Goal: Task Accomplishment & Management: Manage account settings

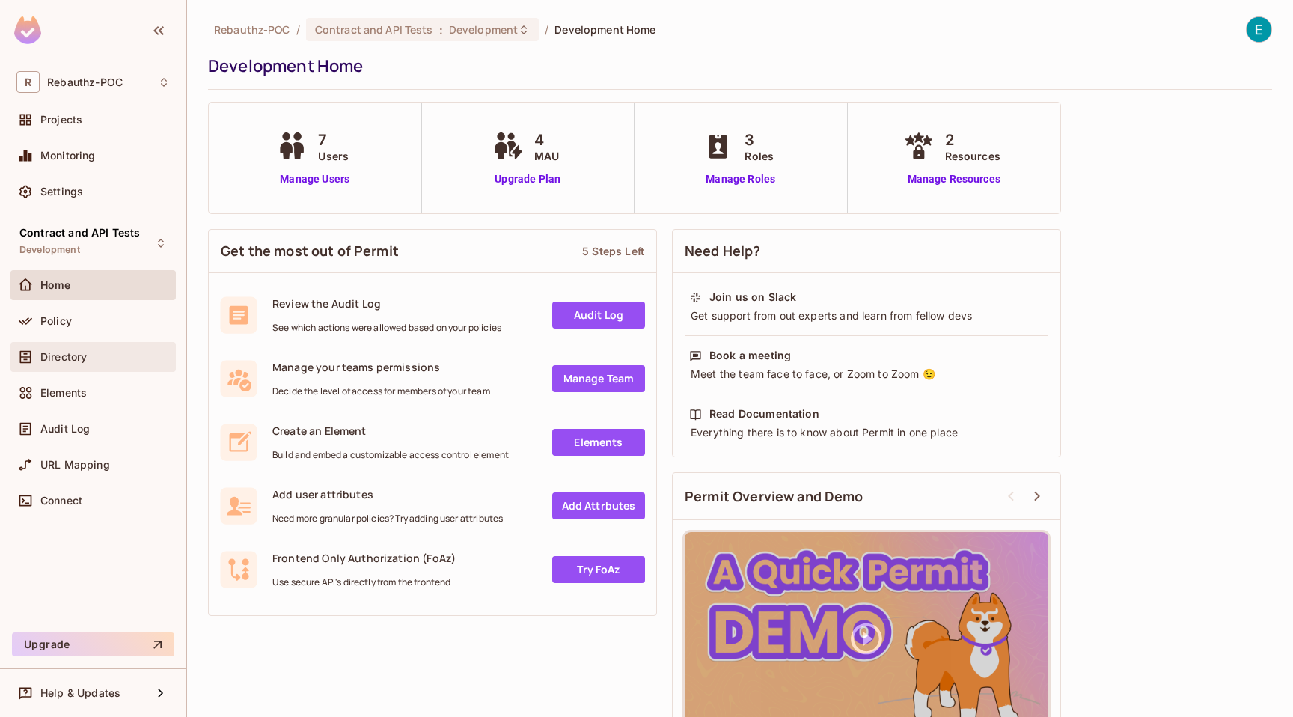
click at [67, 364] on div "Directory" at bounding box center [92, 357] width 153 height 18
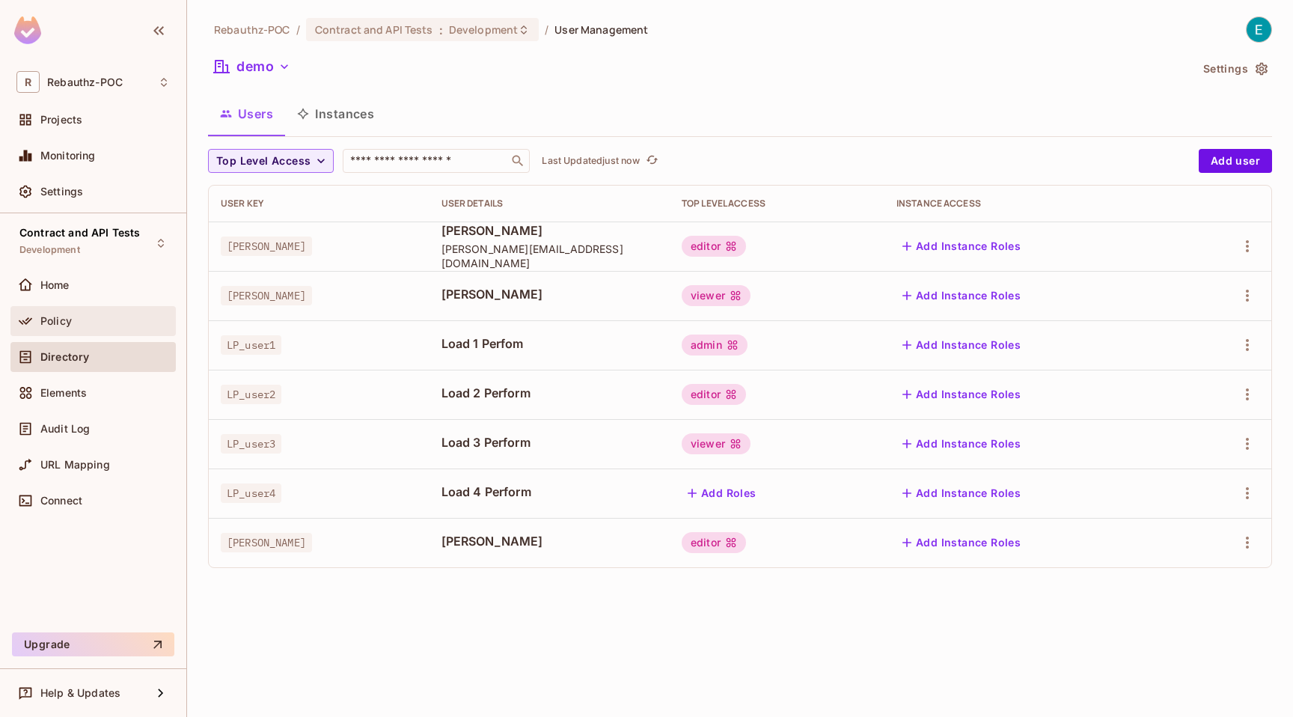
click at [67, 312] on div "Policy" at bounding box center [92, 321] width 153 height 18
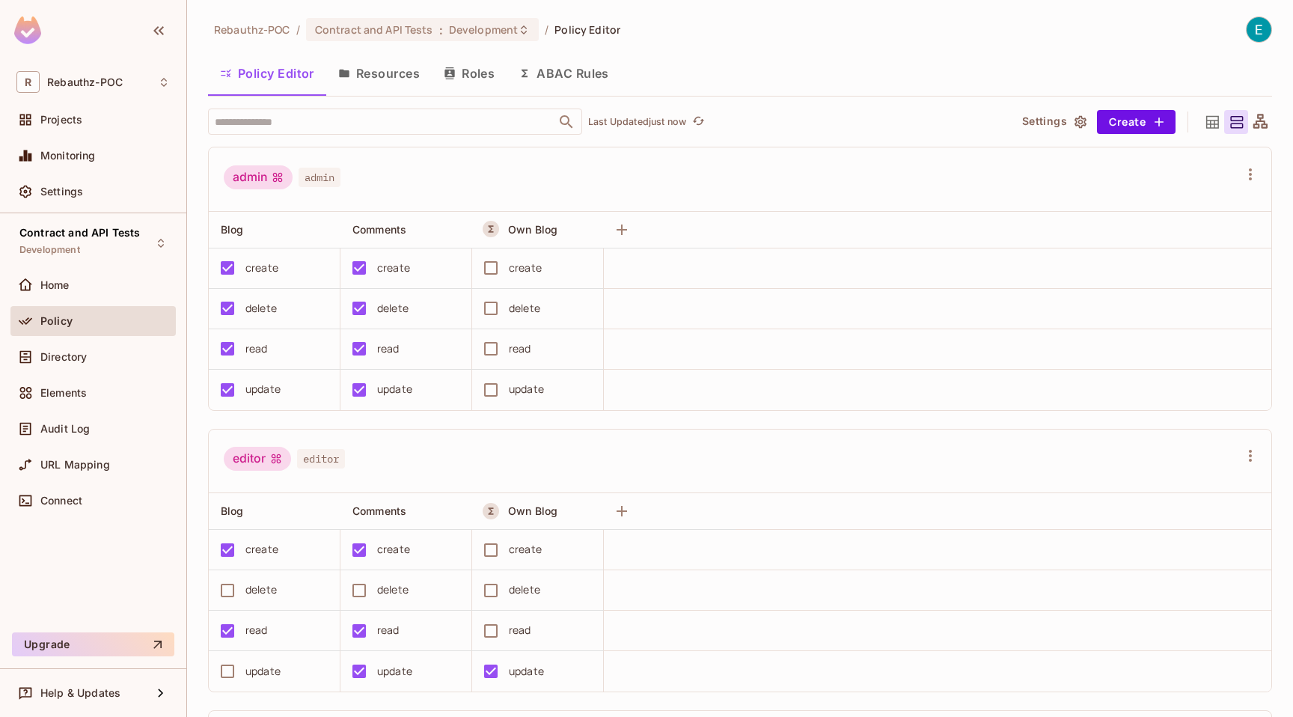
click at [590, 64] on button "ABAC Rules" at bounding box center [564, 73] width 114 height 37
click at [79, 287] on div "Home" at bounding box center [104, 285] width 129 height 12
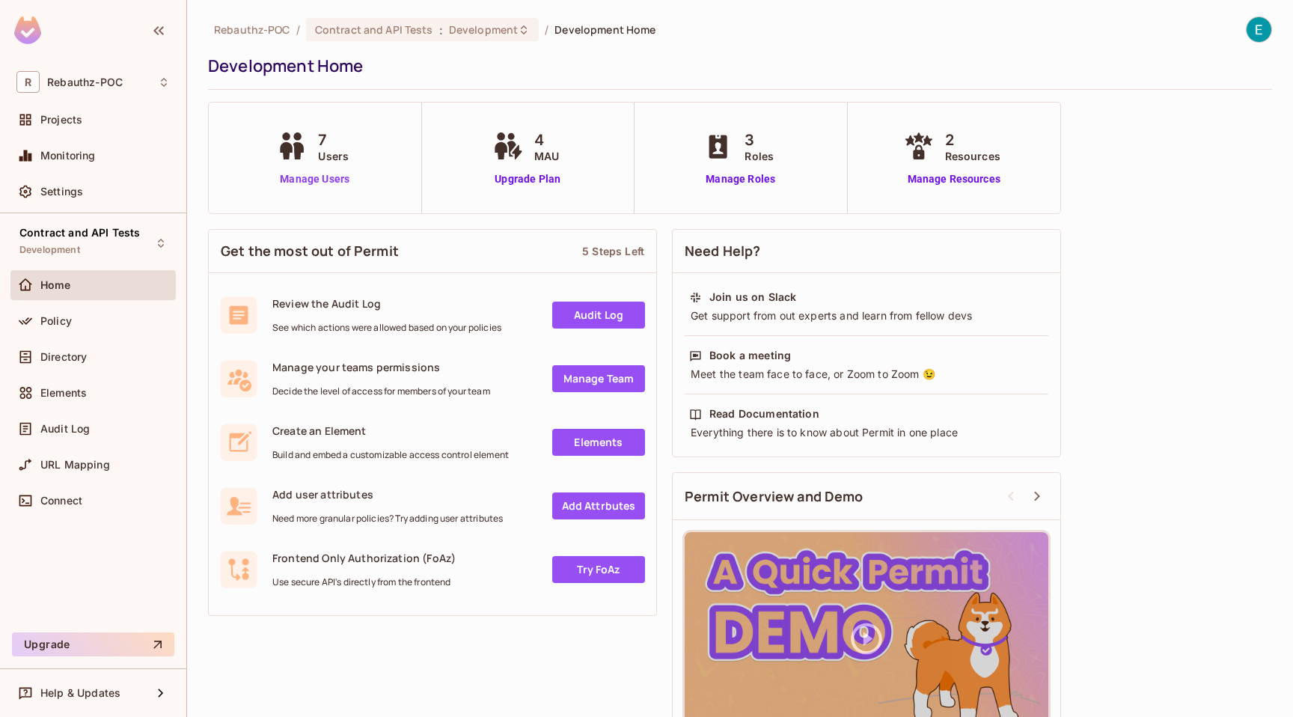
click at [325, 186] on link "Manage Users" at bounding box center [314, 179] width 83 height 16
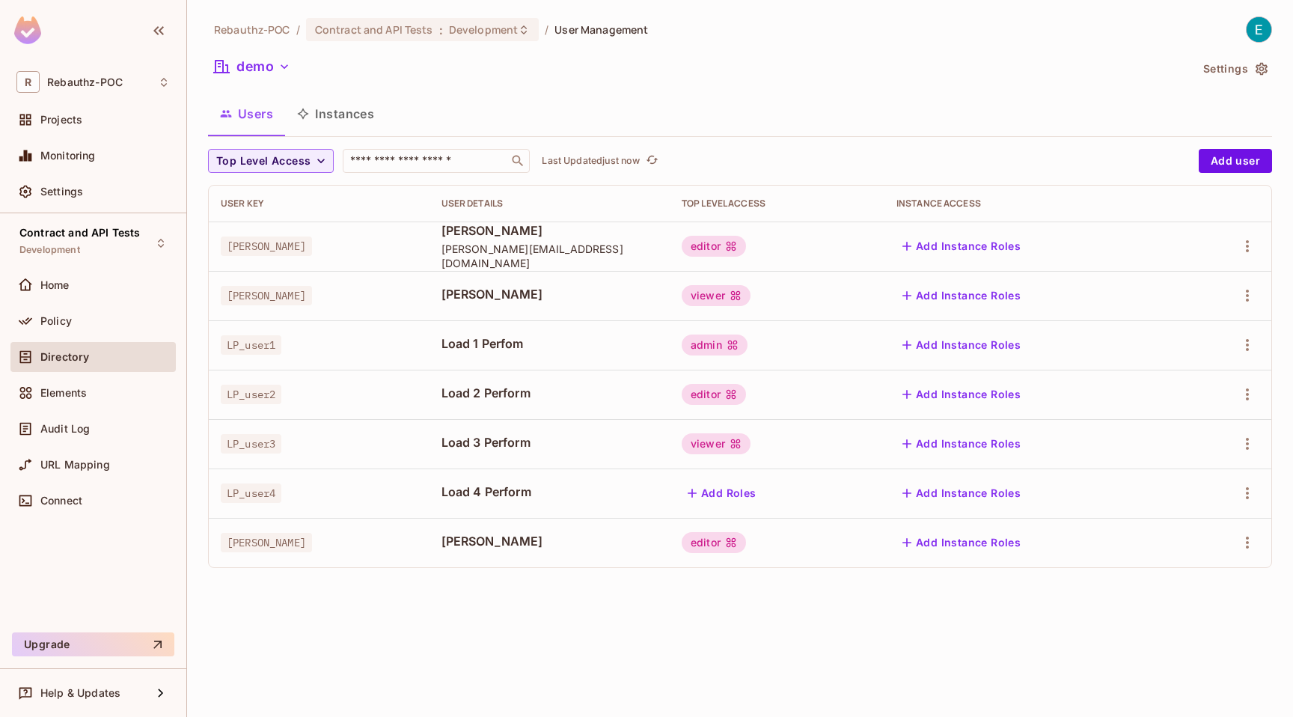
click at [746, 245] on div "editor" at bounding box center [777, 246] width 191 height 21
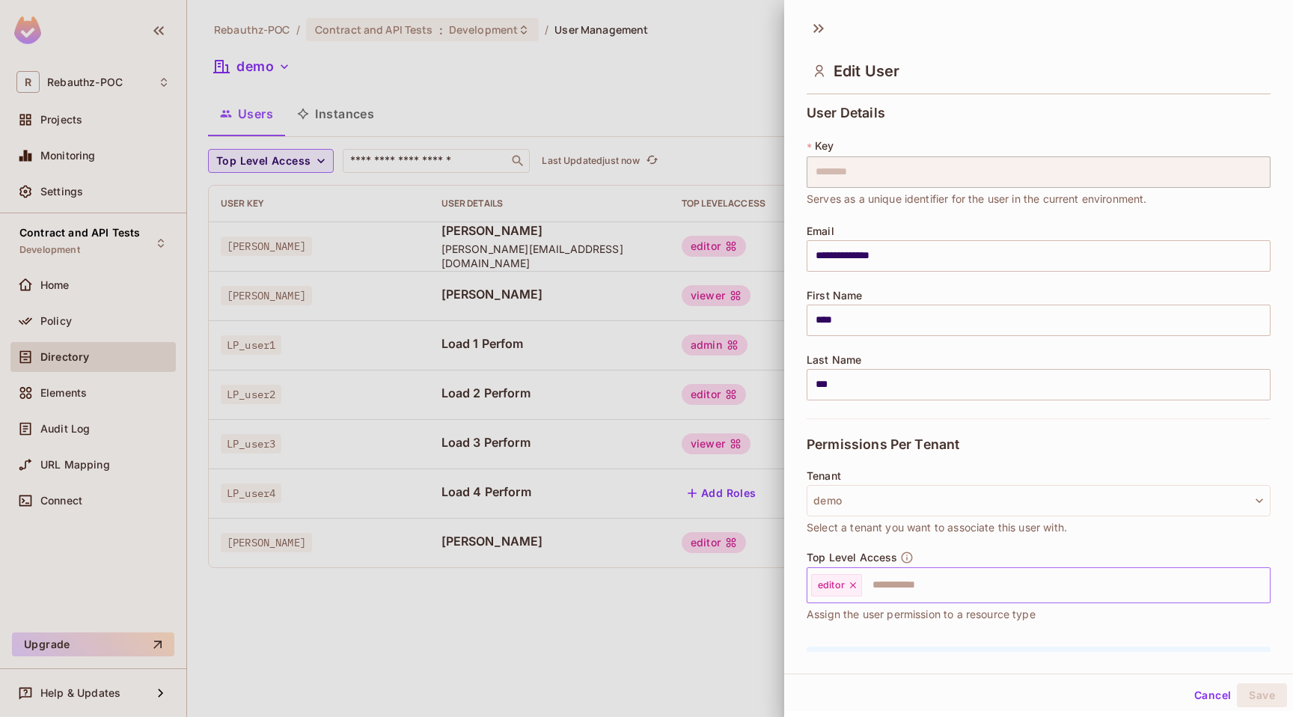
click at [903, 590] on input "text" at bounding box center [1052, 585] width 378 height 30
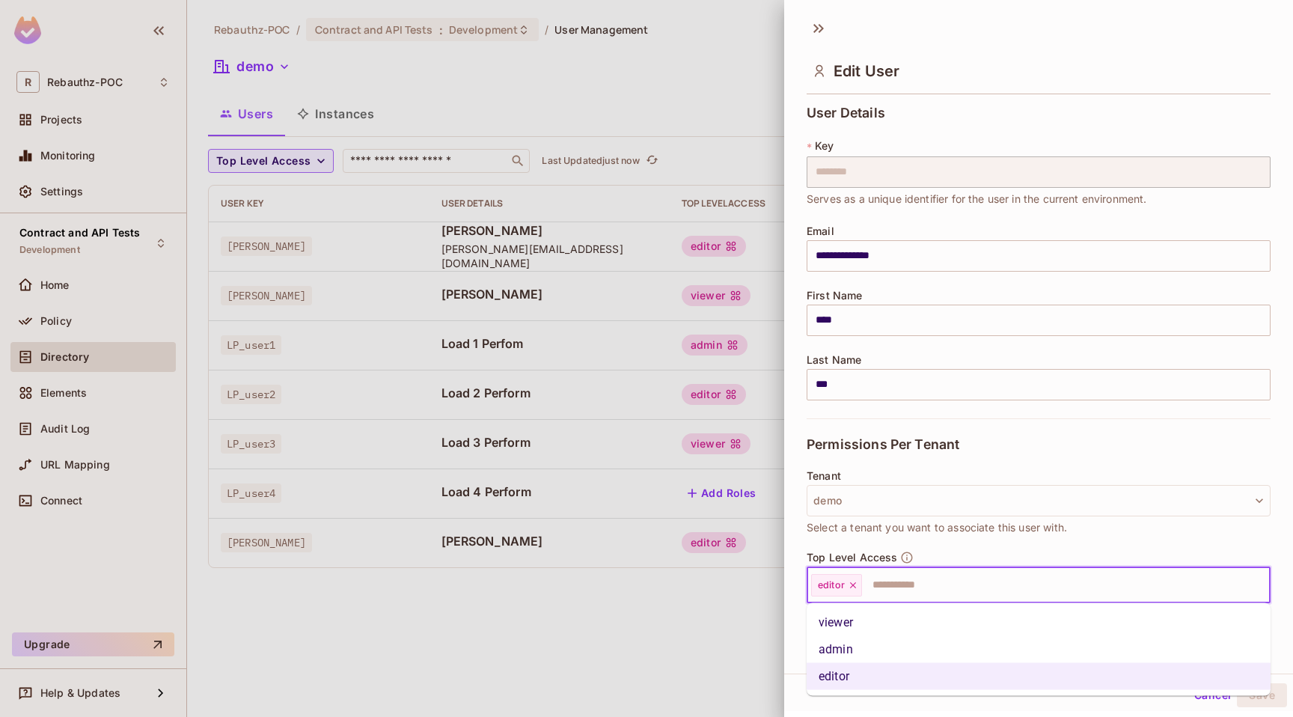
click at [1021, 520] on span "Select a tenant you want to associate this user with." at bounding box center [937, 527] width 260 height 16
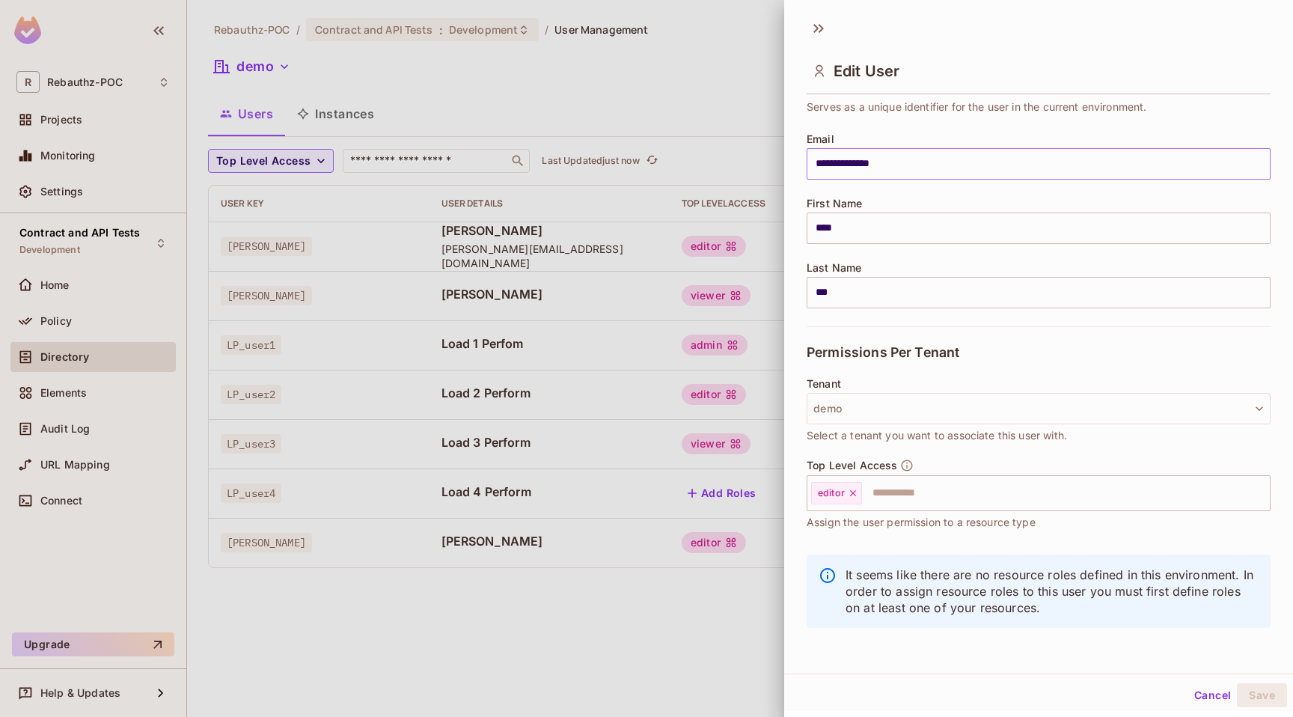
scroll to position [2, 0]
click at [662, 234] on div at bounding box center [646, 358] width 1293 height 717
